Goal: Information Seeking & Learning: Learn about a topic

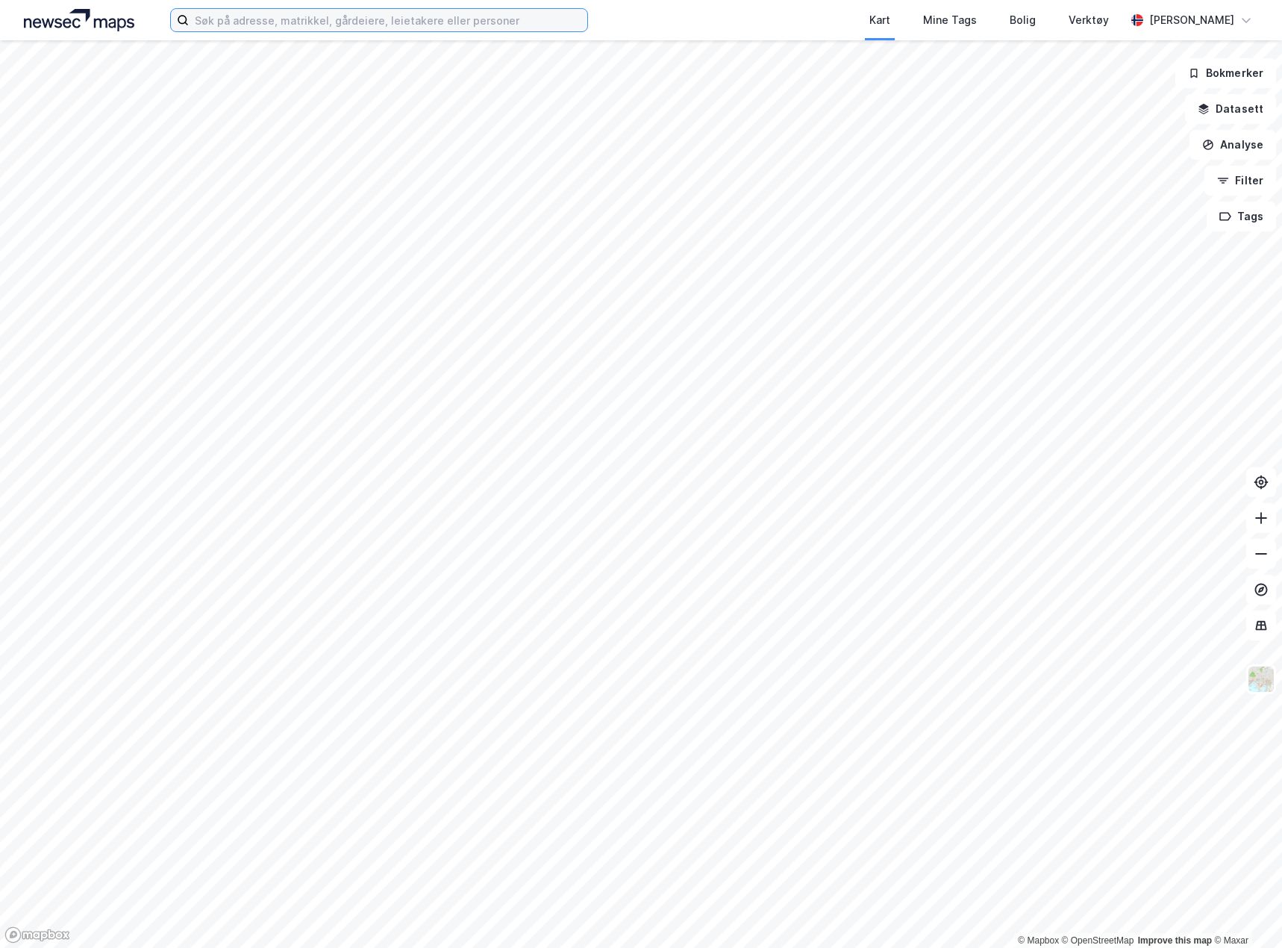
click at [319, 25] on input at bounding box center [388, 20] width 398 height 22
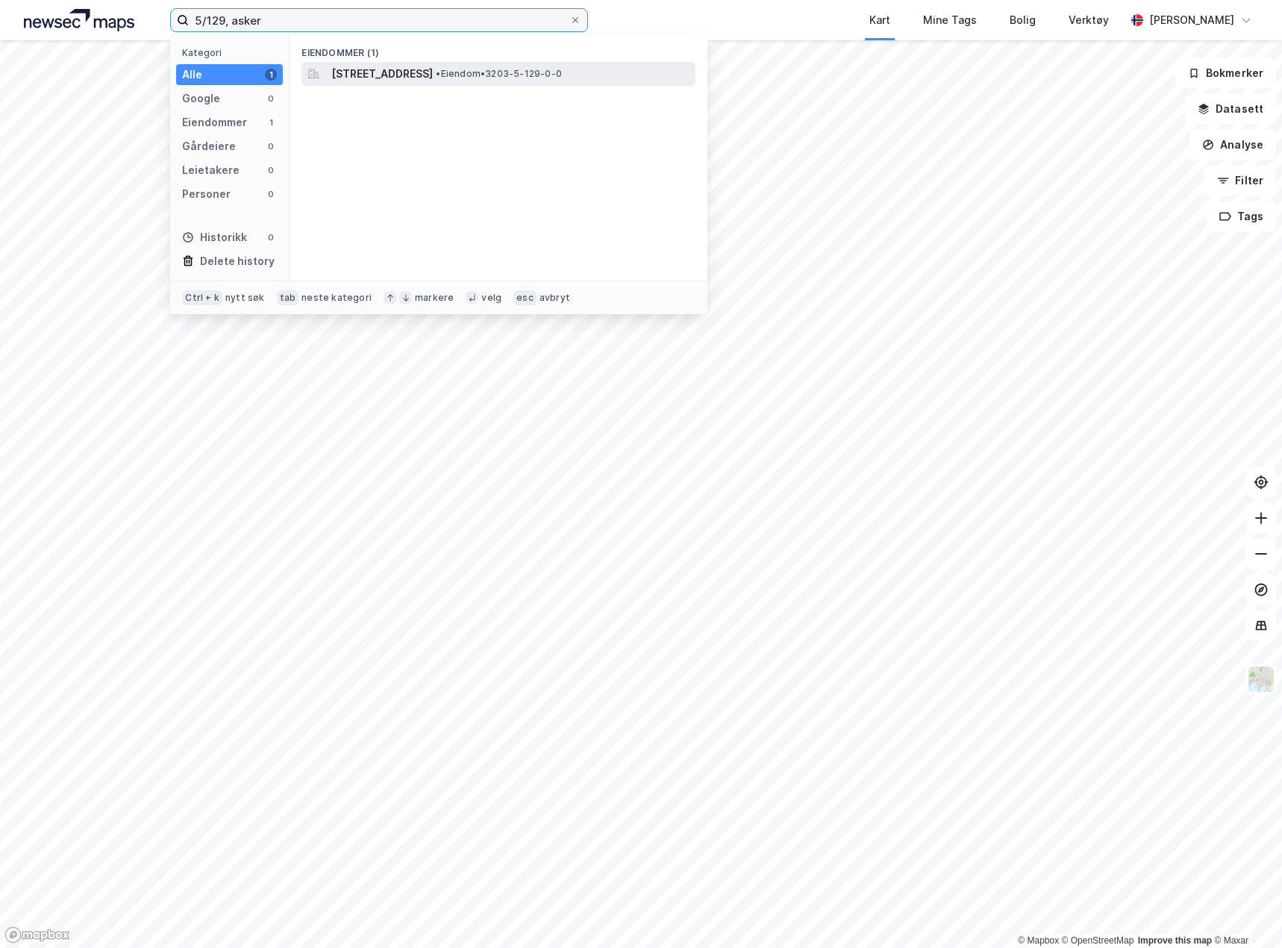
type input "5/129, asker"
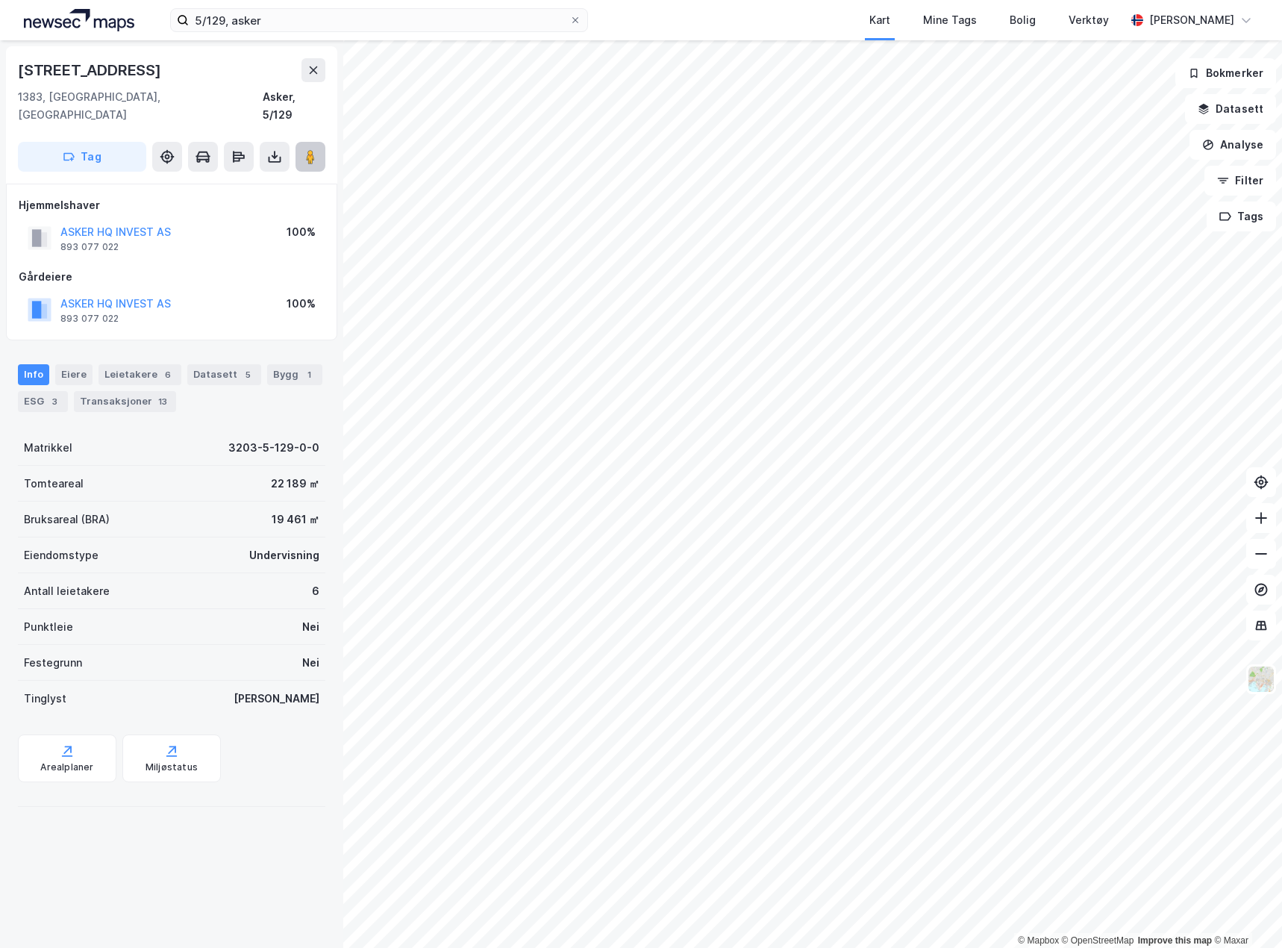
click at [317, 149] on icon at bounding box center [310, 156] width 15 height 15
click at [39, 391] on div "ESG 3" at bounding box center [43, 401] width 50 height 21
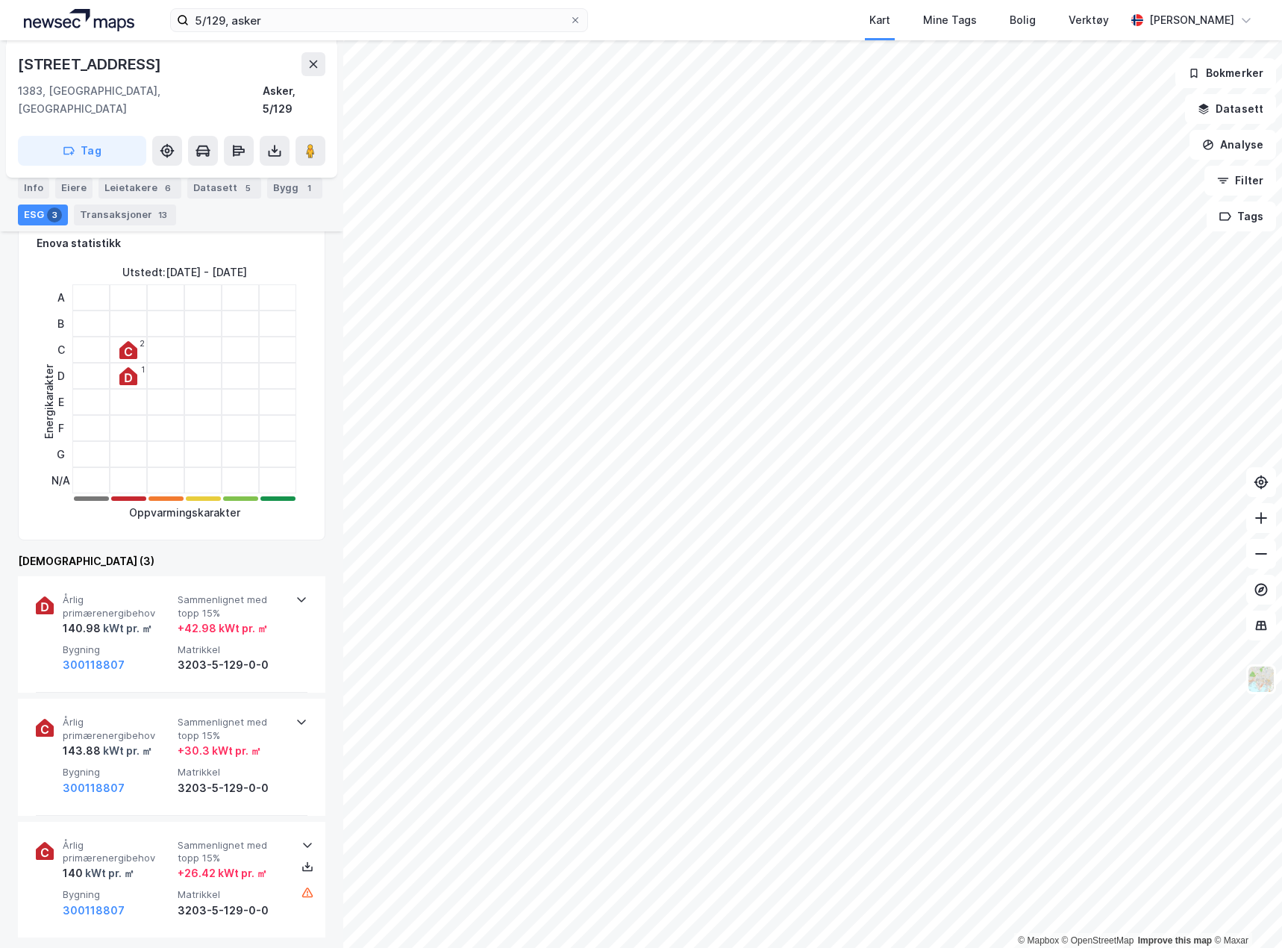
scroll to position [373, 0]
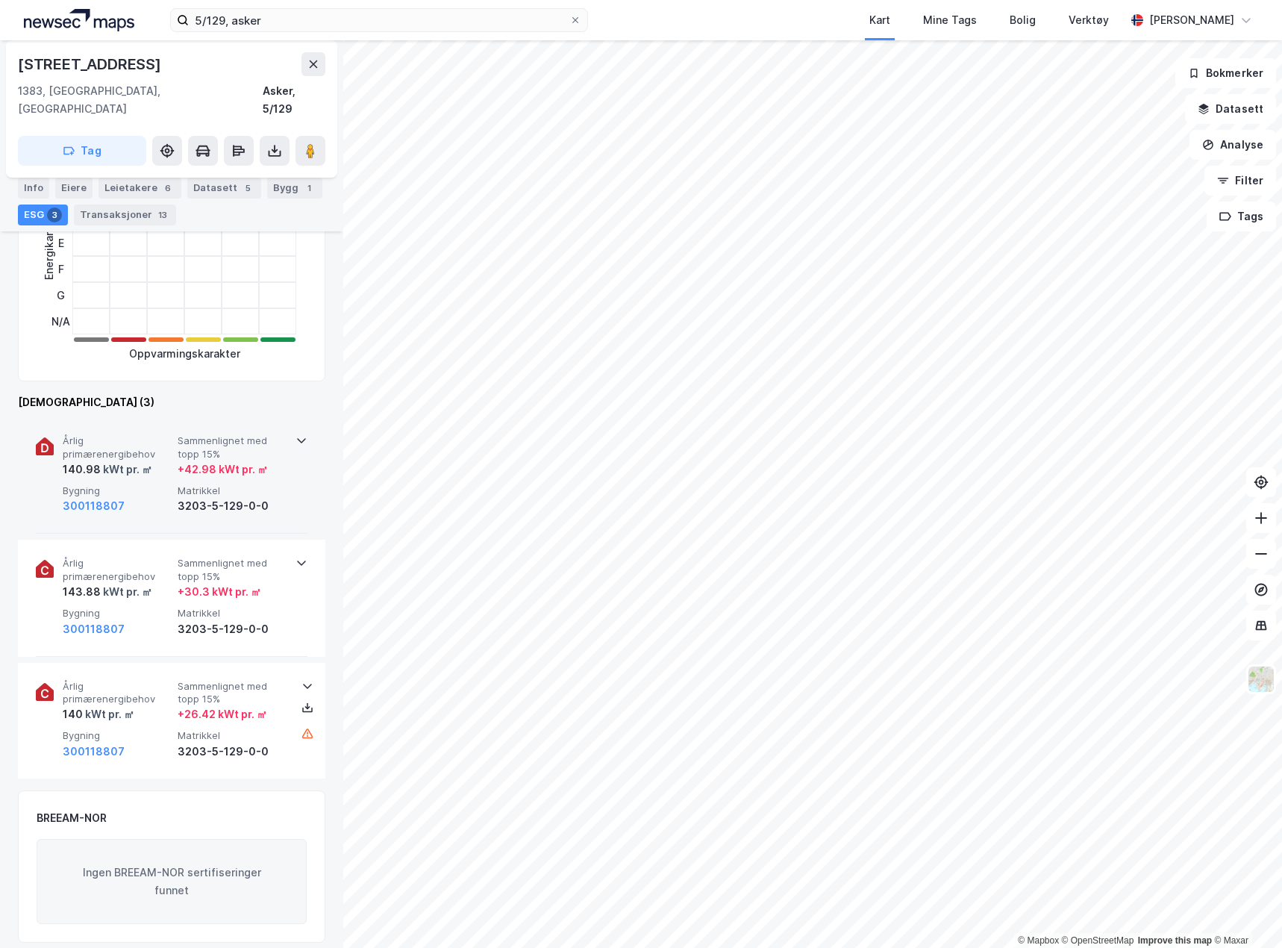
click at [287, 465] on div "Årlig primærenergibehov 140.98 kWt pr. ㎡ Sammenlignet med topp 15% + 42.98 kWt …" at bounding box center [172, 475] width 272 height 116
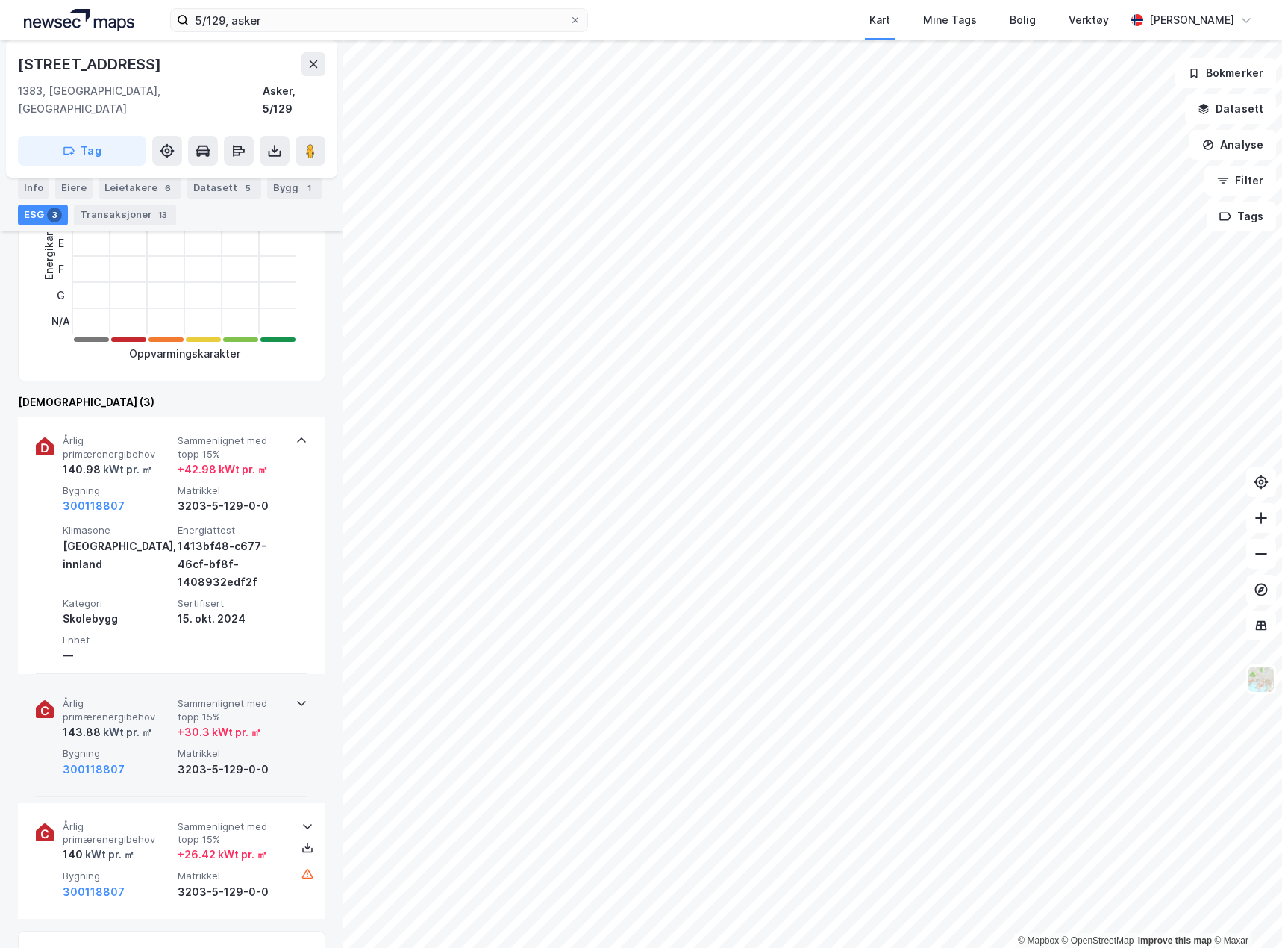
click at [291, 775] on div "Årlig primærenergibehov 143.88 kWt pr. ㎡ Sammenlignet med topp 15% + 30.3 kWt p…" at bounding box center [172, 738] width 272 height 116
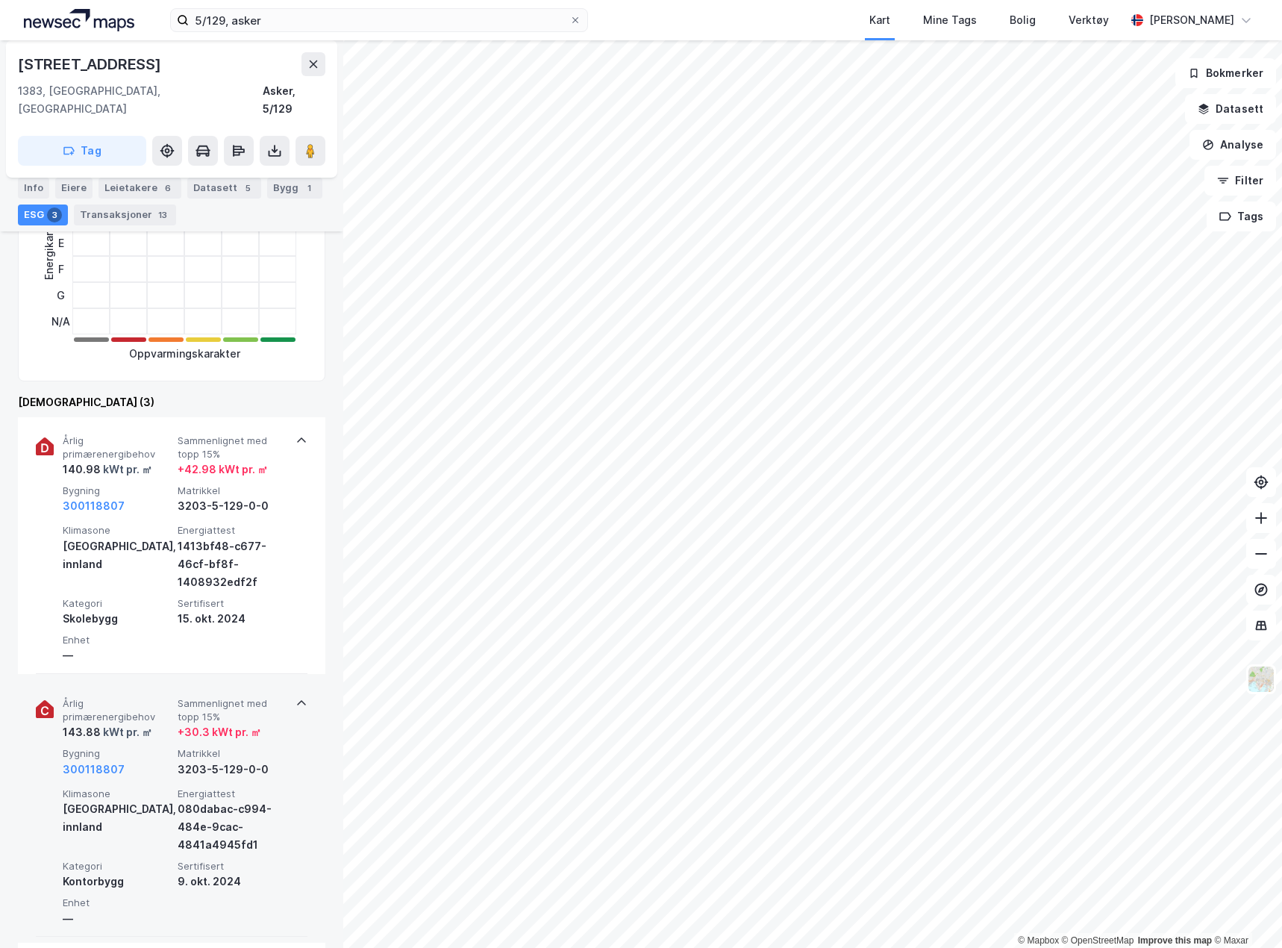
scroll to position [448, 0]
